Goal: Find specific page/section: Find specific page/section

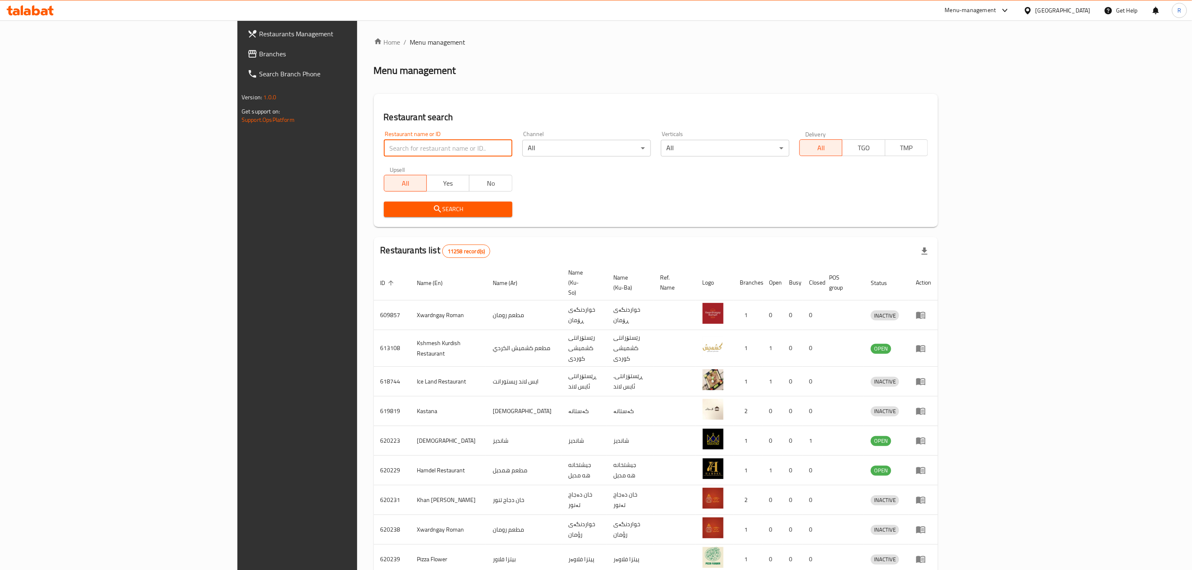
click at [400, 147] on input "search" at bounding box center [448, 148] width 129 height 17
type input "hizil"
click at [379, 200] on div "Search" at bounding box center [448, 209] width 139 height 25
click at [391, 206] on span "Search" at bounding box center [448, 209] width 115 height 10
click at [277, 206] on div at bounding box center [596, 285] width 1192 height 570
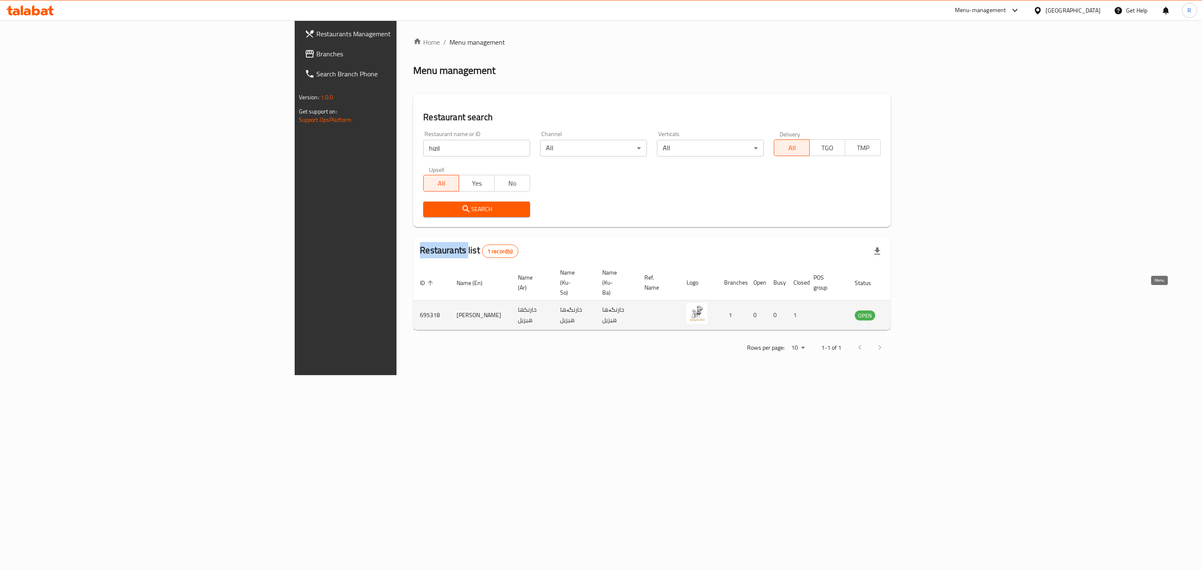
click at [908, 312] on icon "enhanced table" at bounding box center [903, 315] width 9 height 7
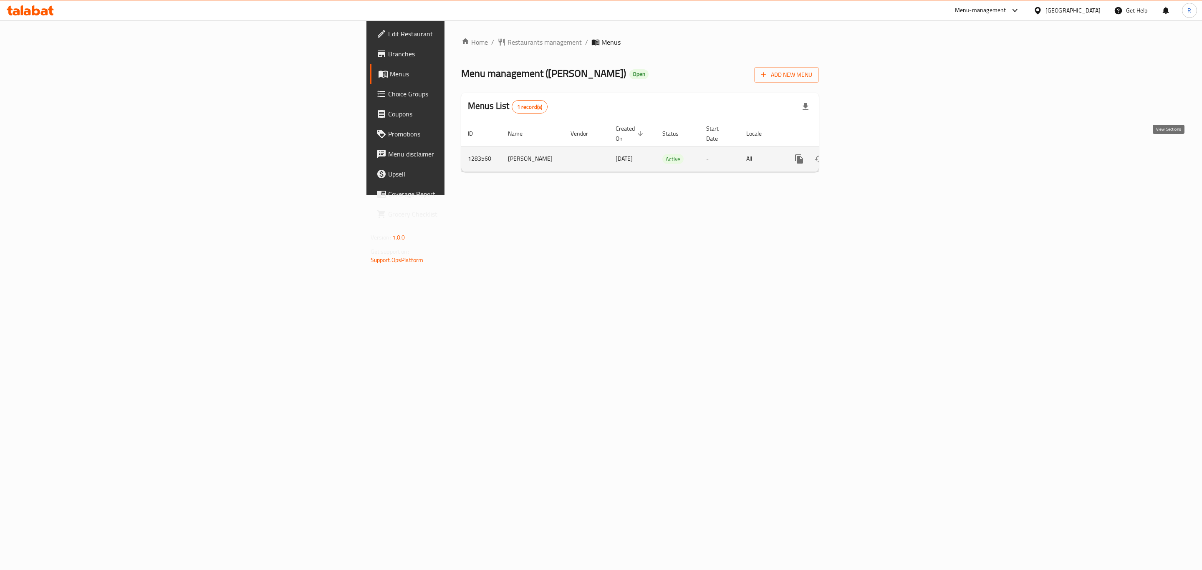
click at [864, 154] on icon "enhanced table" at bounding box center [859, 159] width 10 height 10
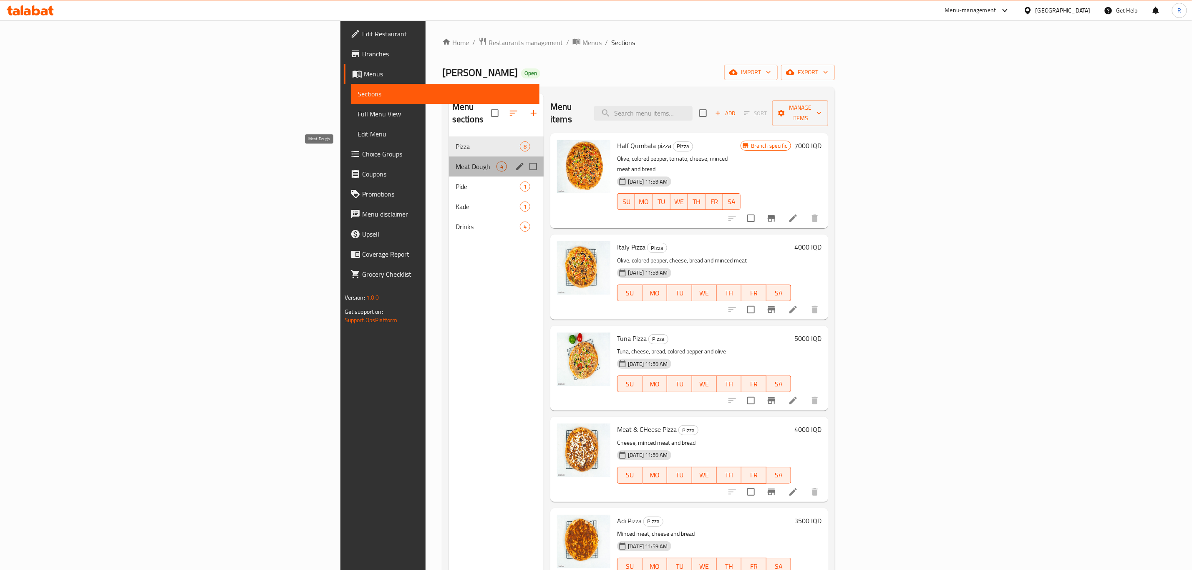
click at [456, 162] on span "Meat Dough" at bounding box center [476, 167] width 41 height 10
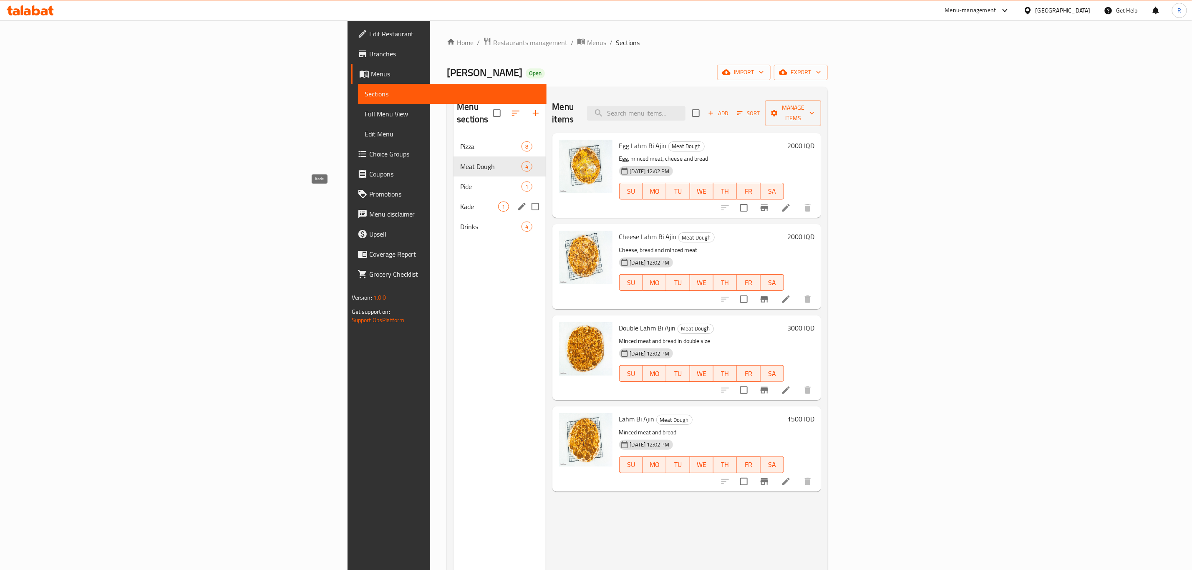
click at [460, 202] on span "Kade" at bounding box center [479, 207] width 38 height 10
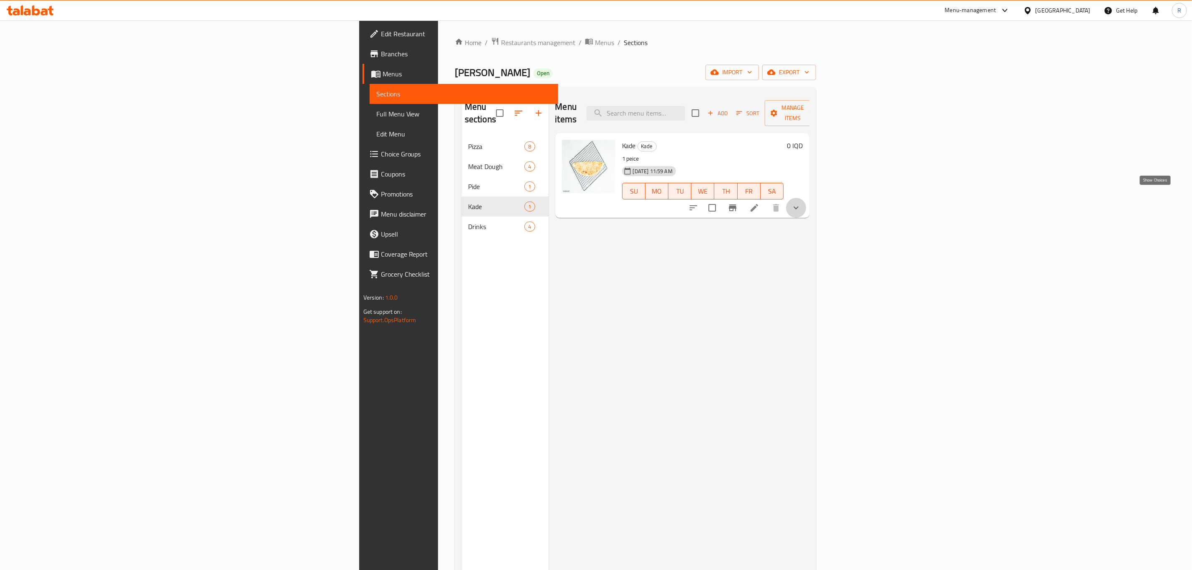
click at [801, 203] on icon "show more" at bounding box center [796, 208] width 10 height 10
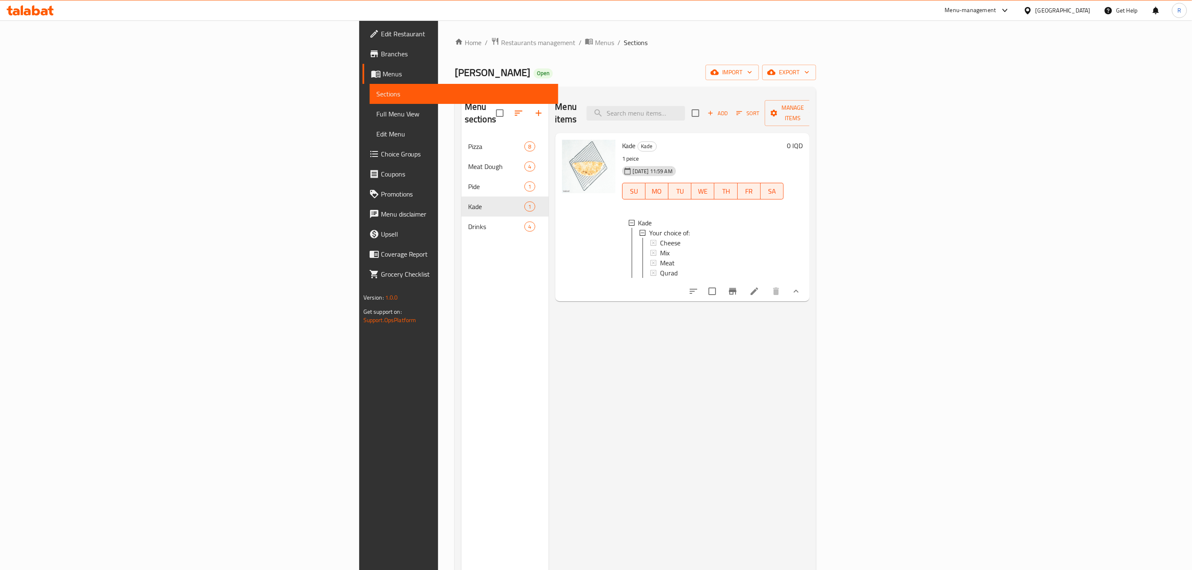
click at [470, 76] on div "Xarngaha Hizil Open import export" at bounding box center [635, 72] width 361 height 15
